Goal: Task Accomplishment & Management: Manage account settings

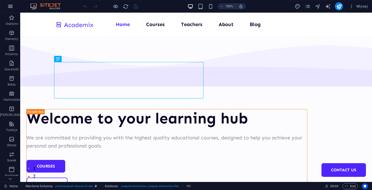
click at [12, 6] on icon "button" at bounding box center [10, 6] width 6 height 6
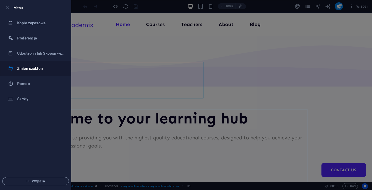
click at [34, 66] on h6 "Zmień szablon" at bounding box center [40, 68] width 47 height 6
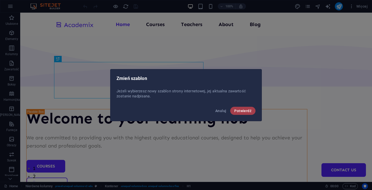
click at [242, 108] on button "Potwierdź" at bounding box center [242, 111] width 25 height 8
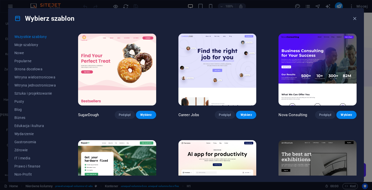
click at [369, 179] on div "Wybierz szablon Wszystkie szablony Moje szablony Nowe Popularne Strona docelowa…" at bounding box center [186, 95] width 372 height 190
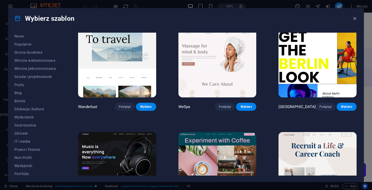
scroll to position [16, 0]
click at [19, 101] on span "Biznes" at bounding box center [34, 102] width 41 height 4
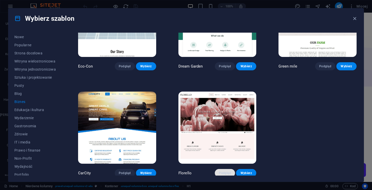
click at [221, 173] on span "Podgląd" at bounding box center [225, 173] width 12 height 4
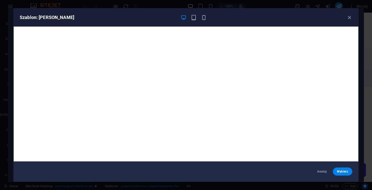
click at [189, 19] on div at bounding box center [193, 17] width 26 height 6
click at [193, 19] on icon "button" at bounding box center [194, 18] width 6 height 6
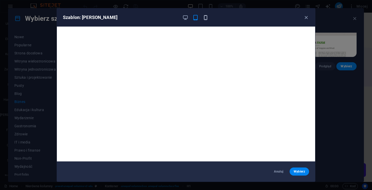
click at [204, 20] on div at bounding box center [195, 17] width 26 height 6
click at [306, 18] on icon "button" at bounding box center [306, 18] width 6 height 6
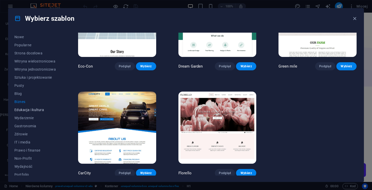
click at [26, 108] on span "Edukacja i kultura" at bounding box center [34, 110] width 41 height 4
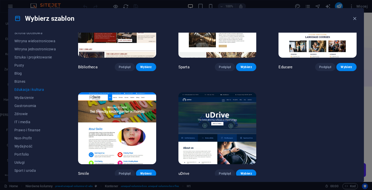
scroll to position [59, 0]
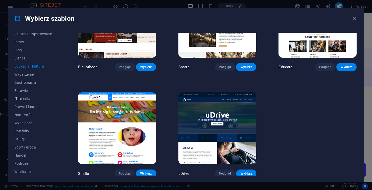
click at [22, 98] on span "IT i media" at bounding box center [34, 99] width 41 height 4
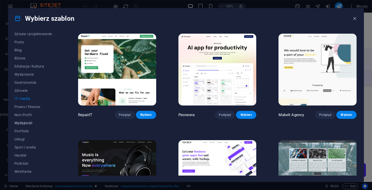
click at [18, 121] on span "Wydajność" at bounding box center [34, 123] width 41 height 4
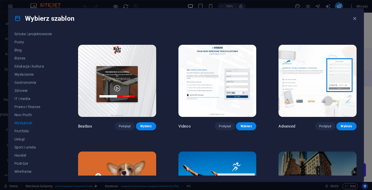
scroll to position [95, 0]
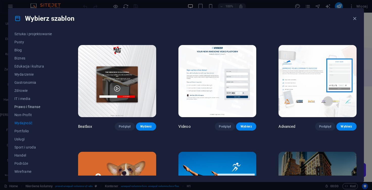
click at [21, 106] on span "Prawo i finanse" at bounding box center [34, 107] width 41 height 4
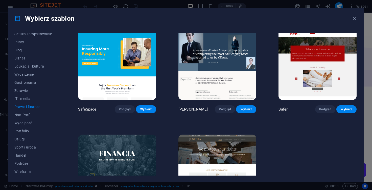
scroll to position [11, 0]
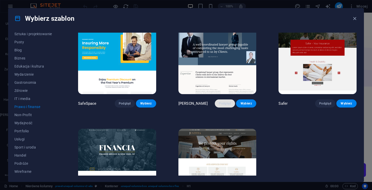
click at [227, 103] on span "Podgląd" at bounding box center [225, 103] width 12 height 4
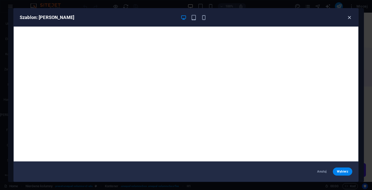
drag, startPoint x: 372, startPoint y: 50, endPoint x: 348, endPoint y: 18, distance: 40.0
click at [348, 18] on icon "button" at bounding box center [350, 18] width 6 height 6
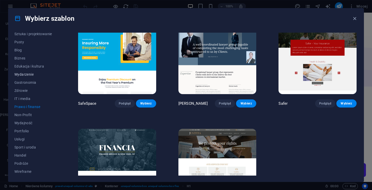
click at [31, 71] on button "Wydarzenie" at bounding box center [34, 74] width 41 height 8
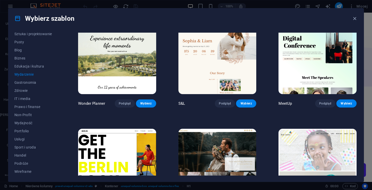
scroll to position [0, 0]
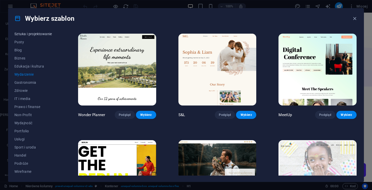
click at [30, 34] on span "Sztuka i projektowanie" at bounding box center [34, 34] width 41 height 4
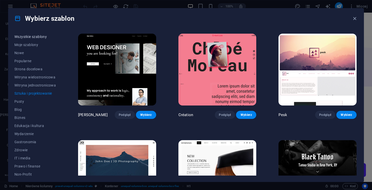
click at [28, 38] on span "Wszystkie szablony" at bounding box center [34, 37] width 41 height 4
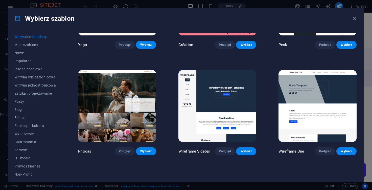
scroll to position [1774, 0]
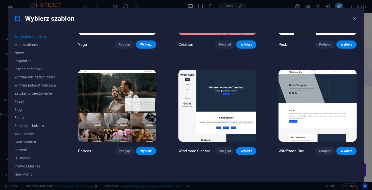
click at [343, 115] on img at bounding box center [318, 106] width 78 height 72
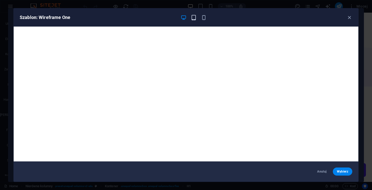
click at [194, 20] on icon "button" at bounding box center [194, 18] width 6 height 6
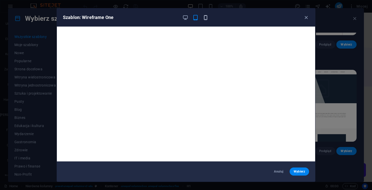
click at [206, 19] on icon "button" at bounding box center [206, 18] width 6 height 6
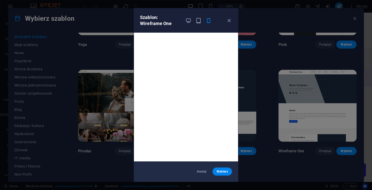
click at [225, 21] on div "Szablon: Wireframe One" at bounding box center [183, 20] width 86 height 12
click at [230, 19] on icon "button" at bounding box center [229, 21] width 6 height 6
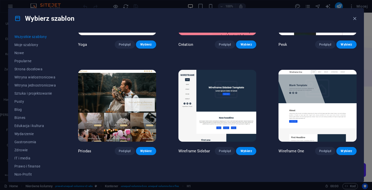
click at [215, 87] on img at bounding box center [217, 106] width 78 height 72
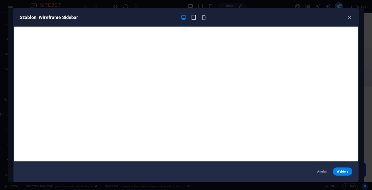
click at [193, 19] on icon "button" at bounding box center [194, 18] width 6 height 6
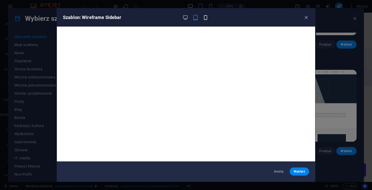
click at [204, 19] on icon "button" at bounding box center [206, 18] width 6 height 6
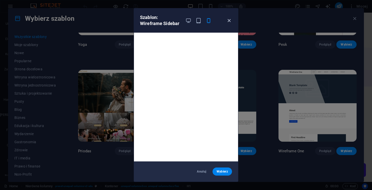
click at [227, 20] on icon "button" at bounding box center [229, 21] width 6 height 6
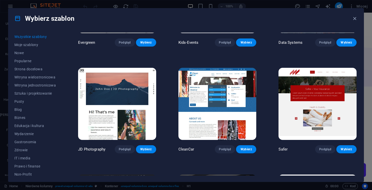
scroll to position [1991, 0]
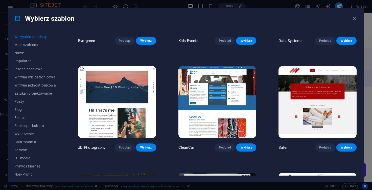
click at [306, 78] on img at bounding box center [318, 102] width 78 height 72
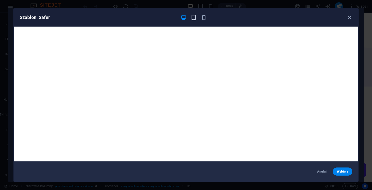
click at [195, 18] on icon "button" at bounding box center [194, 18] width 6 height 6
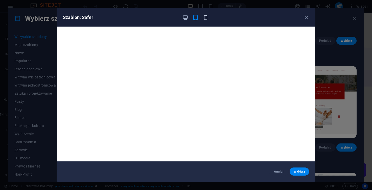
click at [205, 20] on icon "button" at bounding box center [206, 18] width 6 height 6
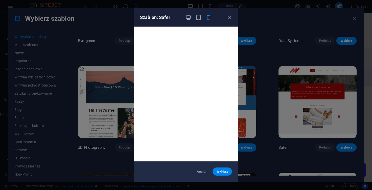
click at [228, 18] on icon "button" at bounding box center [229, 18] width 6 height 6
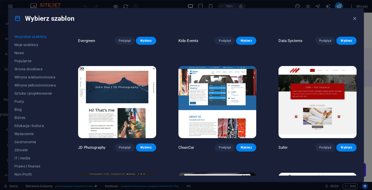
click at [284, 92] on img at bounding box center [318, 102] width 78 height 72
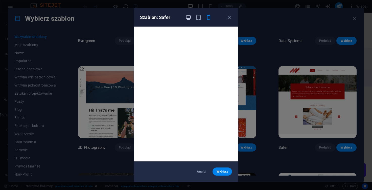
click at [187, 20] on icon "button" at bounding box center [189, 18] width 6 height 6
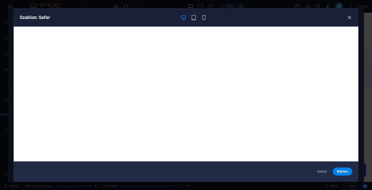
click at [351, 17] on icon "button" at bounding box center [350, 18] width 6 height 6
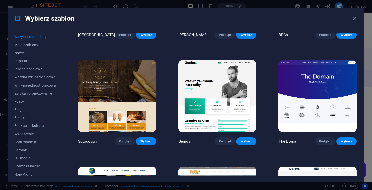
scroll to position [2529, 0]
click at [324, 139] on span "Podgląd" at bounding box center [325, 141] width 12 height 4
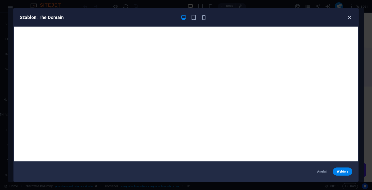
click at [349, 17] on icon "button" at bounding box center [350, 18] width 6 height 6
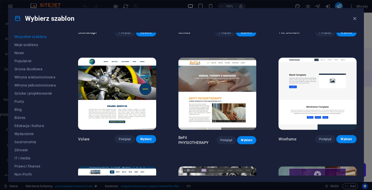
scroll to position [2639, 0]
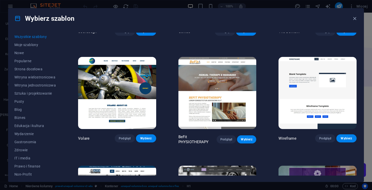
click at [335, 76] on img at bounding box center [318, 93] width 78 height 72
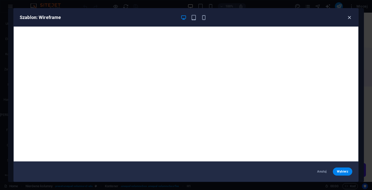
click at [349, 19] on icon "button" at bounding box center [350, 18] width 6 height 6
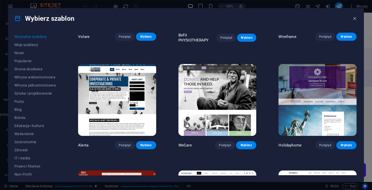
scroll to position [2741, 0]
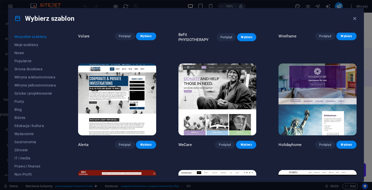
click at [16, 118] on span "Biznes" at bounding box center [34, 118] width 41 height 4
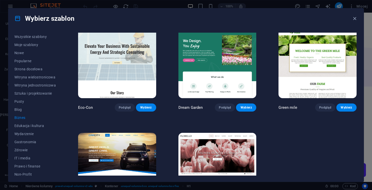
scroll to position [12, 0]
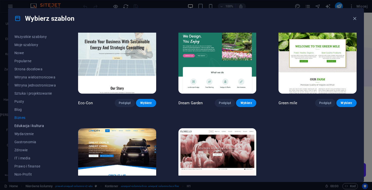
click at [28, 124] on span "Edukacja i kultura" at bounding box center [34, 126] width 41 height 4
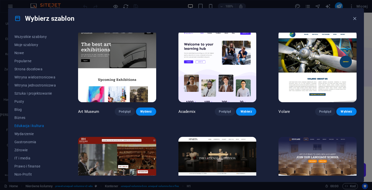
scroll to position [0, 0]
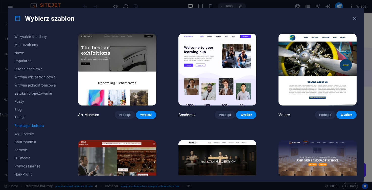
click at [202, 59] on img at bounding box center [217, 70] width 78 height 72
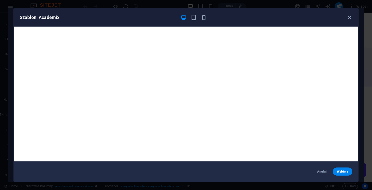
click at [191, 20] on div "Szablon: Academix" at bounding box center [186, 17] width 345 height 18
click at [191, 18] on icon "button" at bounding box center [194, 18] width 6 height 6
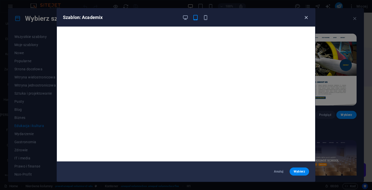
click at [304, 18] on icon "button" at bounding box center [306, 18] width 6 height 6
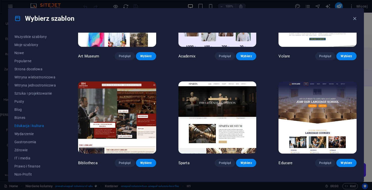
scroll to position [59, 0]
click at [354, 19] on icon "button" at bounding box center [355, 19] width 6 height 6
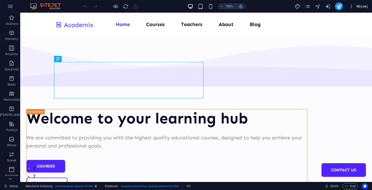
click at [364, 6] on span "Więcej" at bounding box center [358, 6] width 19 height 5
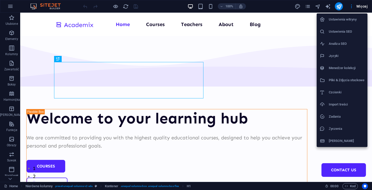
click at [355, 69] on h6 "Menedżer kolekcji" at bounding box center [347, 68] width 36 height 6
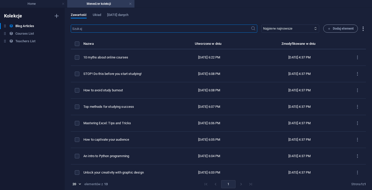
click at [360, 31] on icon "button" at bounding box center [363, 29] width 6 height 6
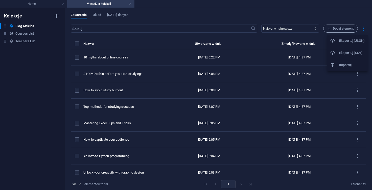
click at [131, 6] on div at bounding box center [186, 95] width 372 height 190
click at [130, 4] on link at bounding box center [130, 4] width 3 height 5
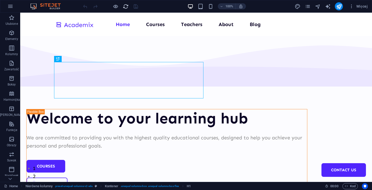
click at [128, 5] on icon "reload" at bounding box center [126, 7] width 6 height 6
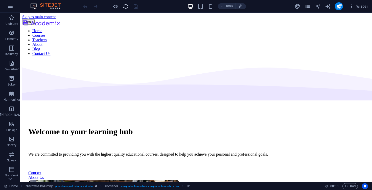
scroll to position [0, 0]
click at [8, 37] on span "Elementy" at bounding box center [11, 36] width 23 height 12
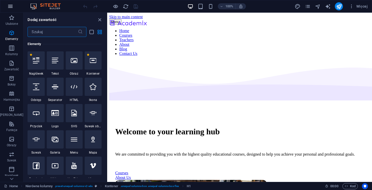
click at [13, 9] on icon "button" at bounding box center [10, 6] width 6 height 6
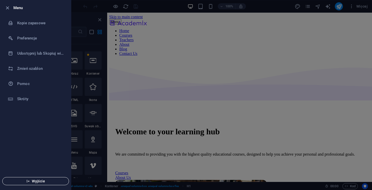
click at [25, 180] on span "Wyjście" at bounding box center [36, 181] width 58 height 4
